Goal: Find specific page/section: Find specific page/section

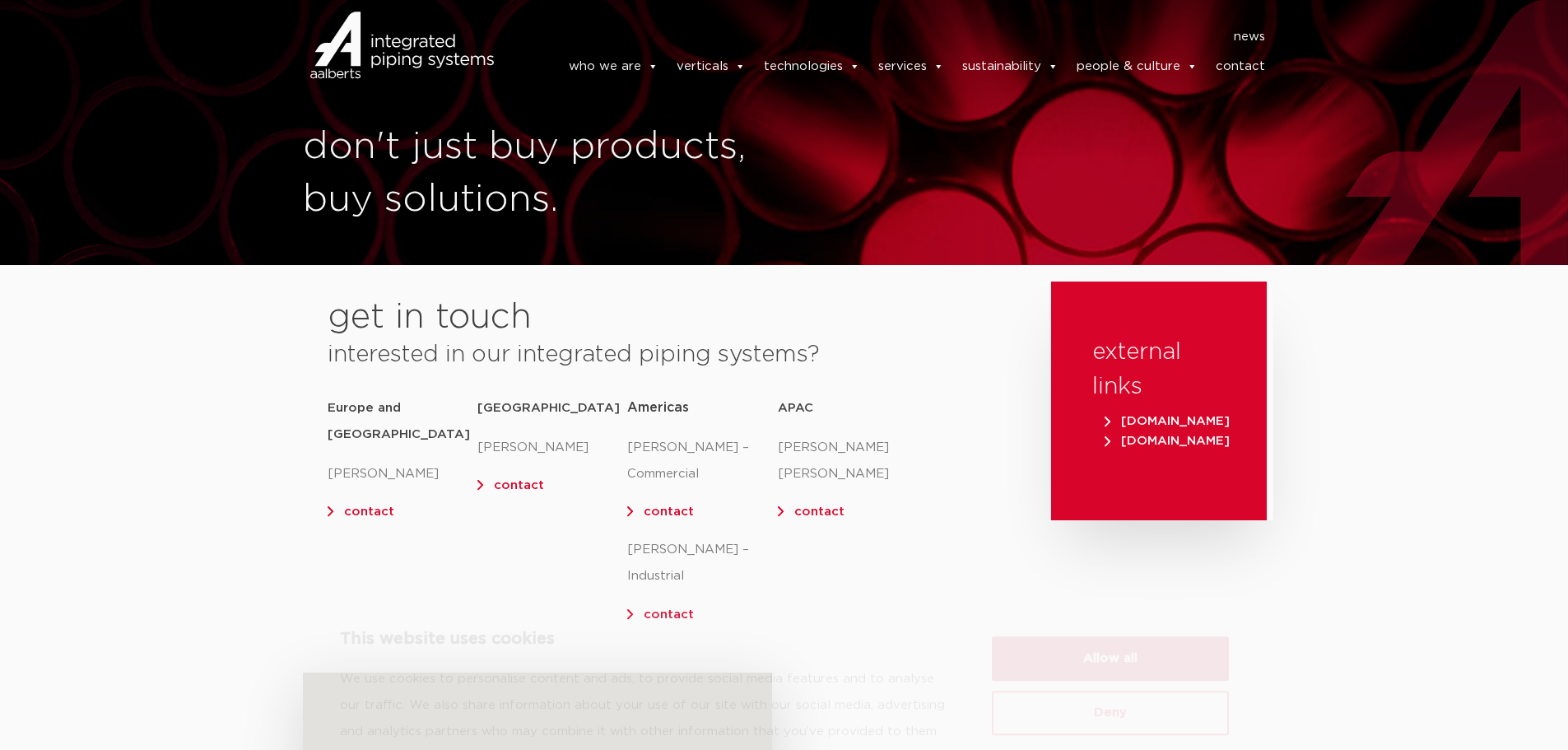
click at [1079, 589] on button "Allow all" at bounding box center [1110, 586] width 237 height 44
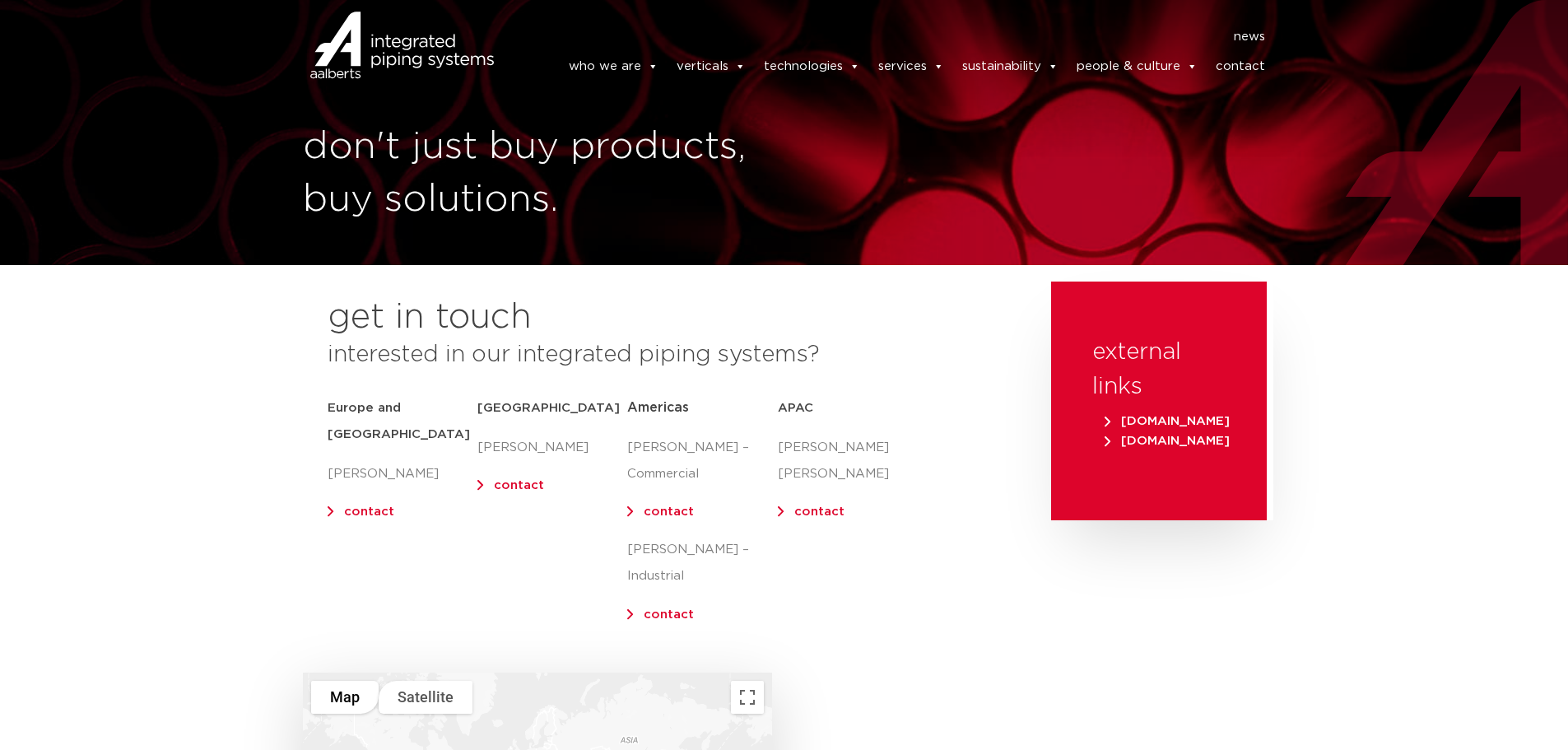
click at [798, 406] on h5 "APAC" at bounding box center [852, 409] width 149 height 26
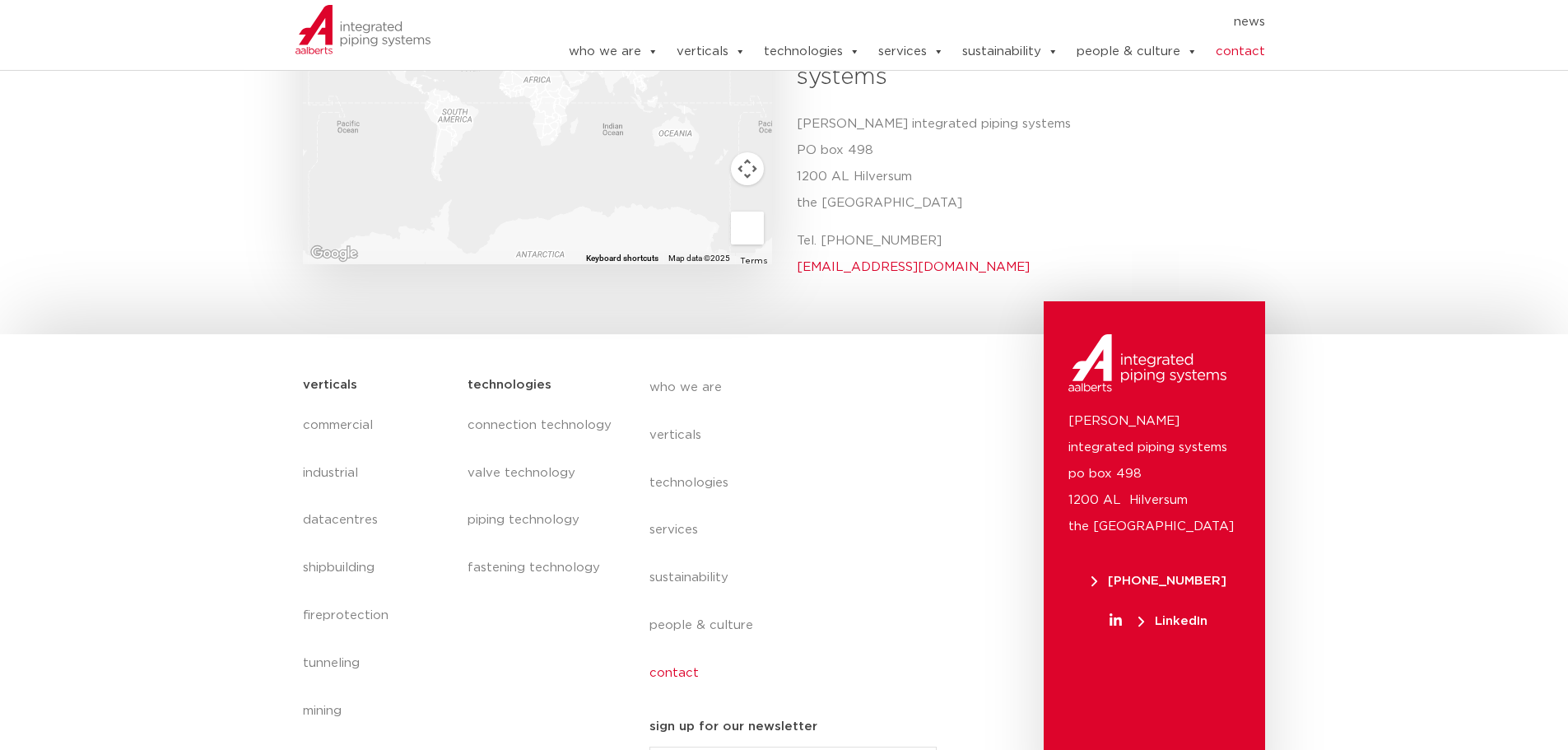
scroll to position [724, 0]
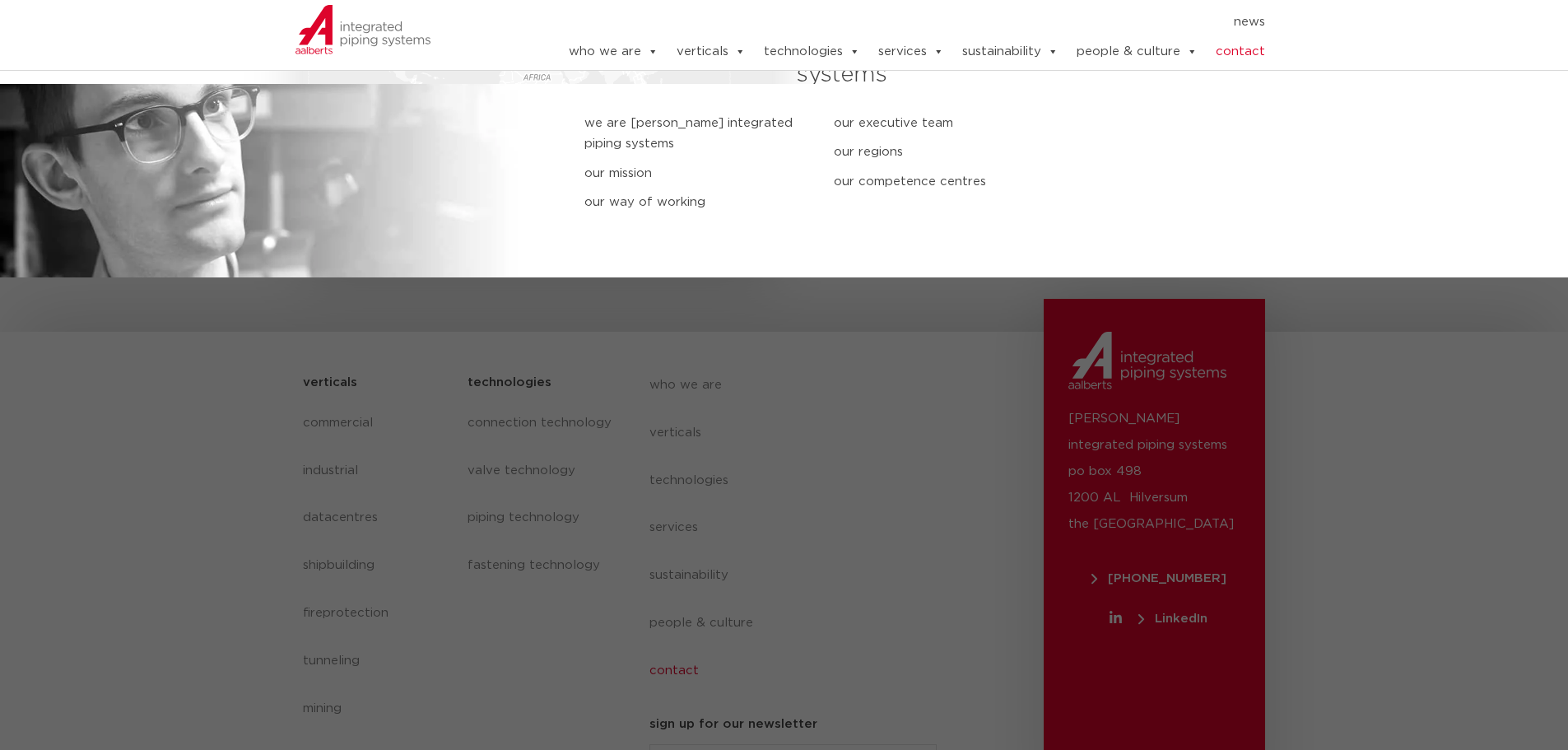
click at [866, 149] on link "our regions" at bounding box center [946, 152] width 225 height 22
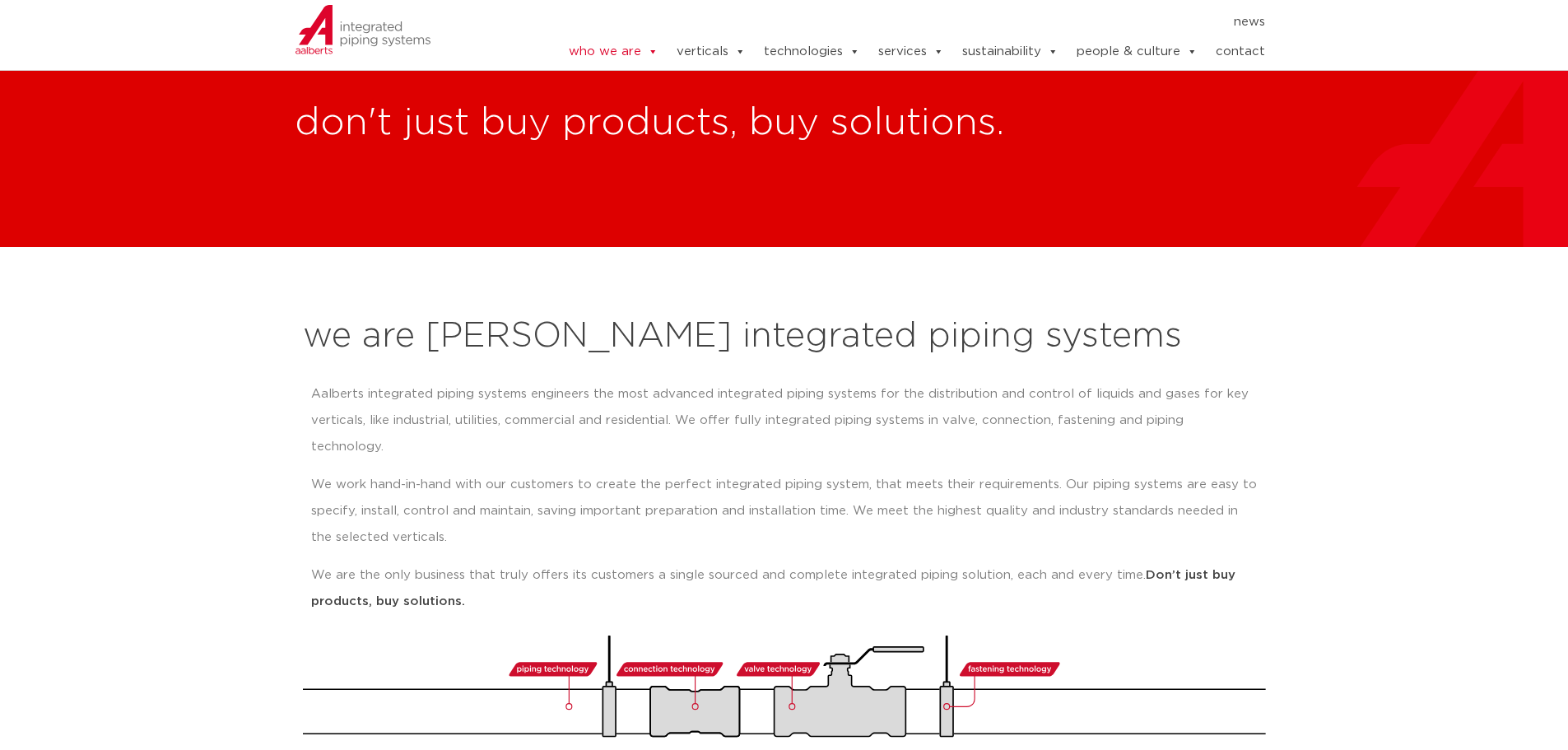
scroll to position [2512, 0]
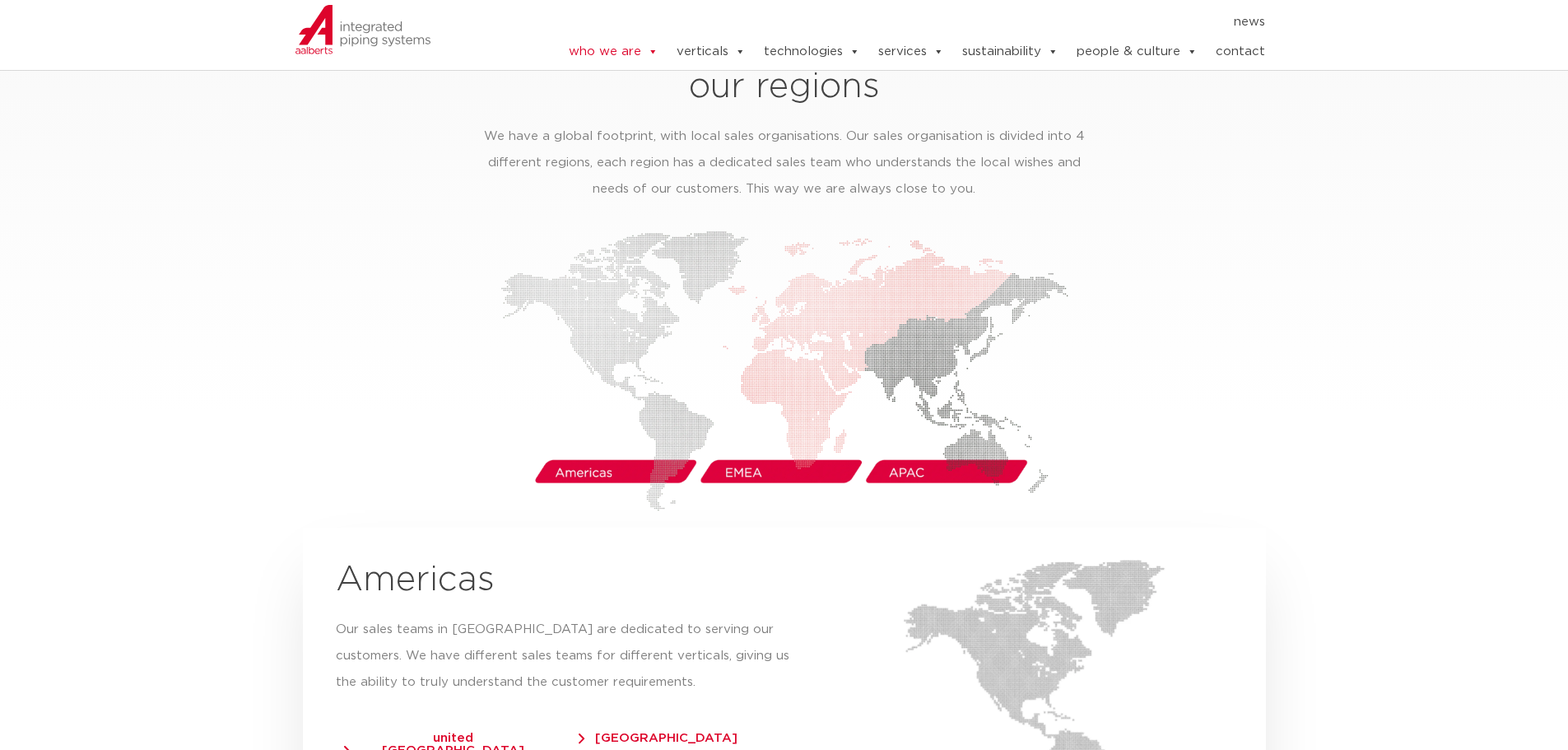
click at [923, 443] on img at bounding box center [784, 370] width 568 height 281
drag, startPoint x: 919, startPoint y: 445, endPoint x: 893, endPoint y: 458, distance: 29.1
click at [918, 445] on img at bounding box center [784, 370] width 568 height 281
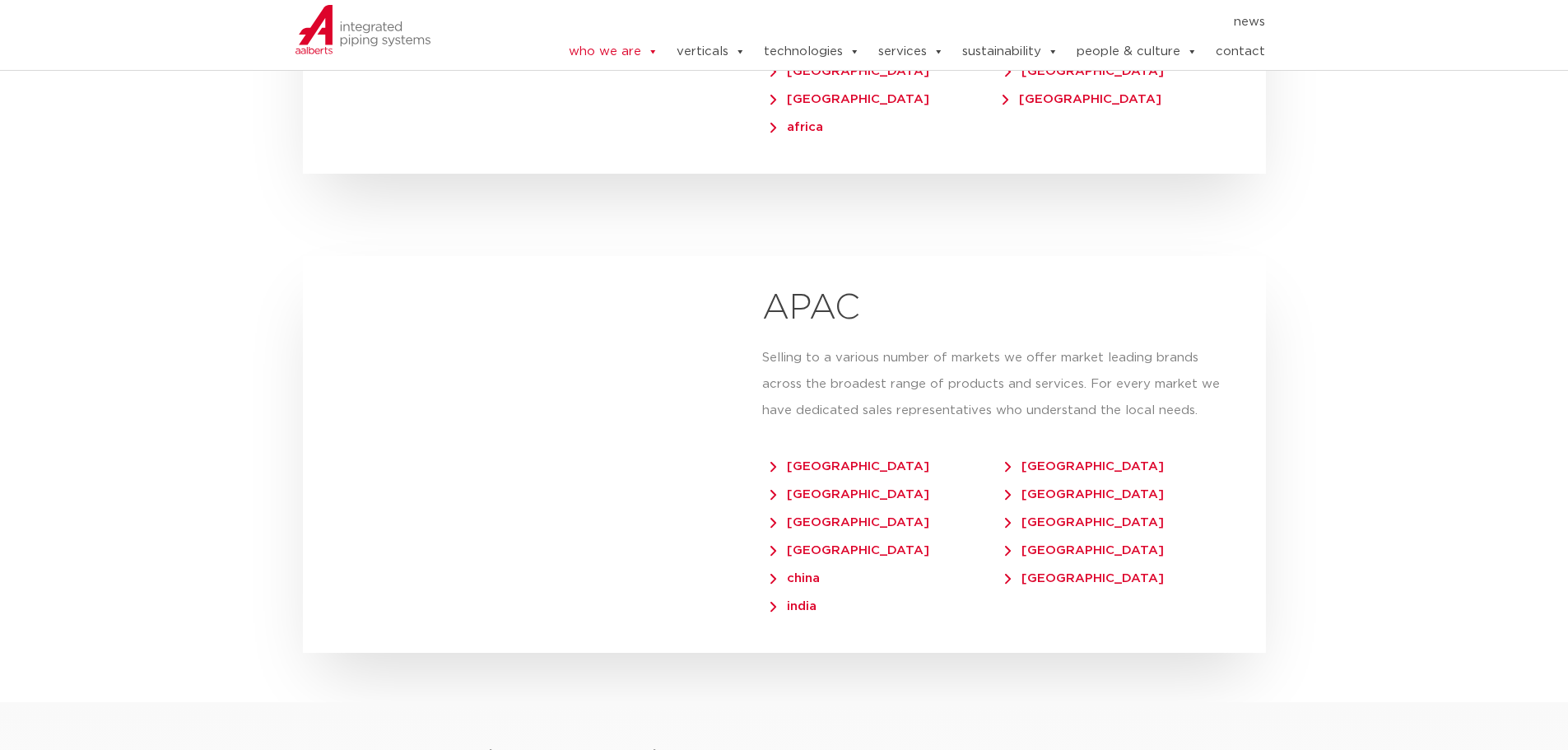
scroll to position [3830, 0]
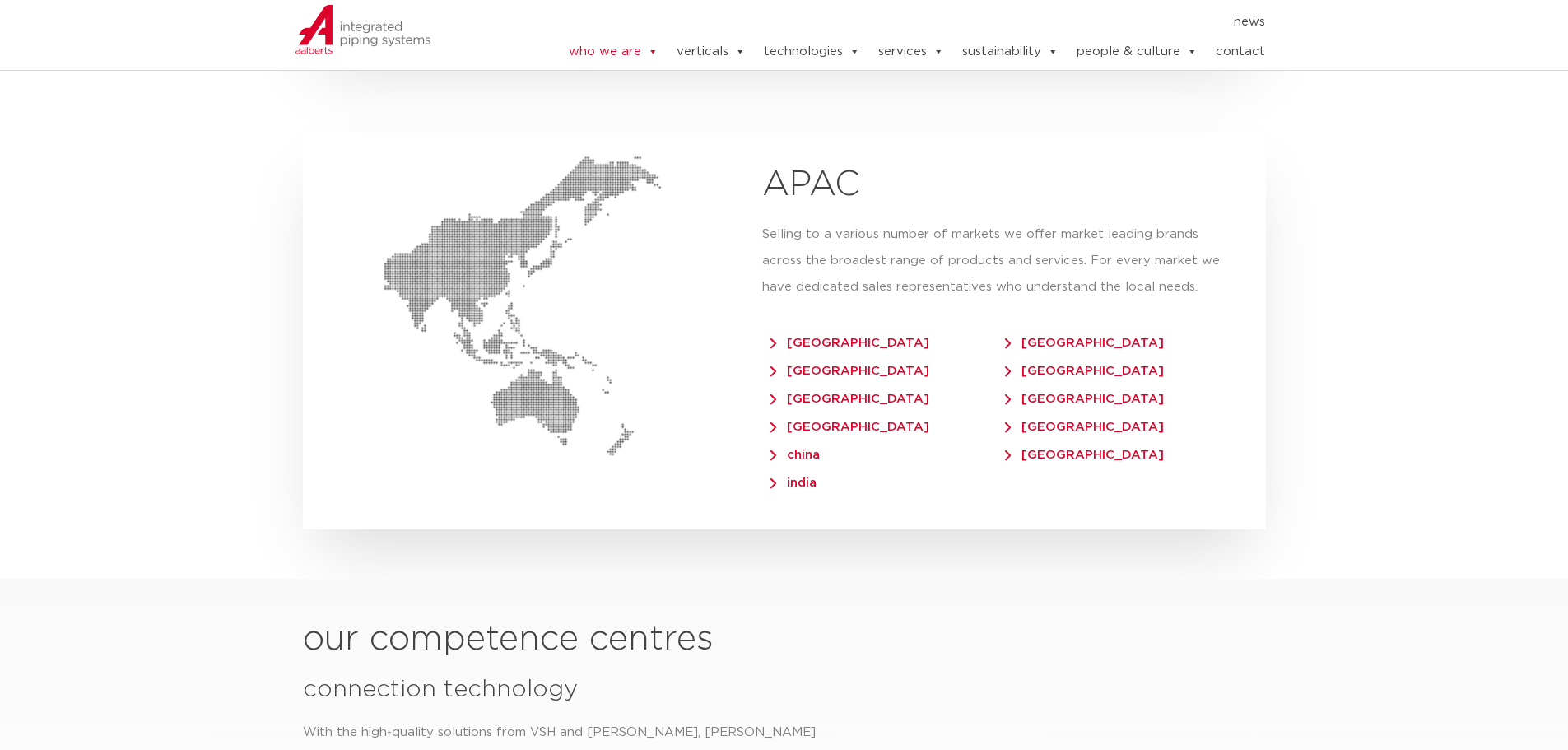
click at [1038, 365] on span "[GEOGRAPHIC_DATA]" at bounding box center [1084, 370] width 159 height 12
